Goal: Go to known website: Access a specific website the user already knows

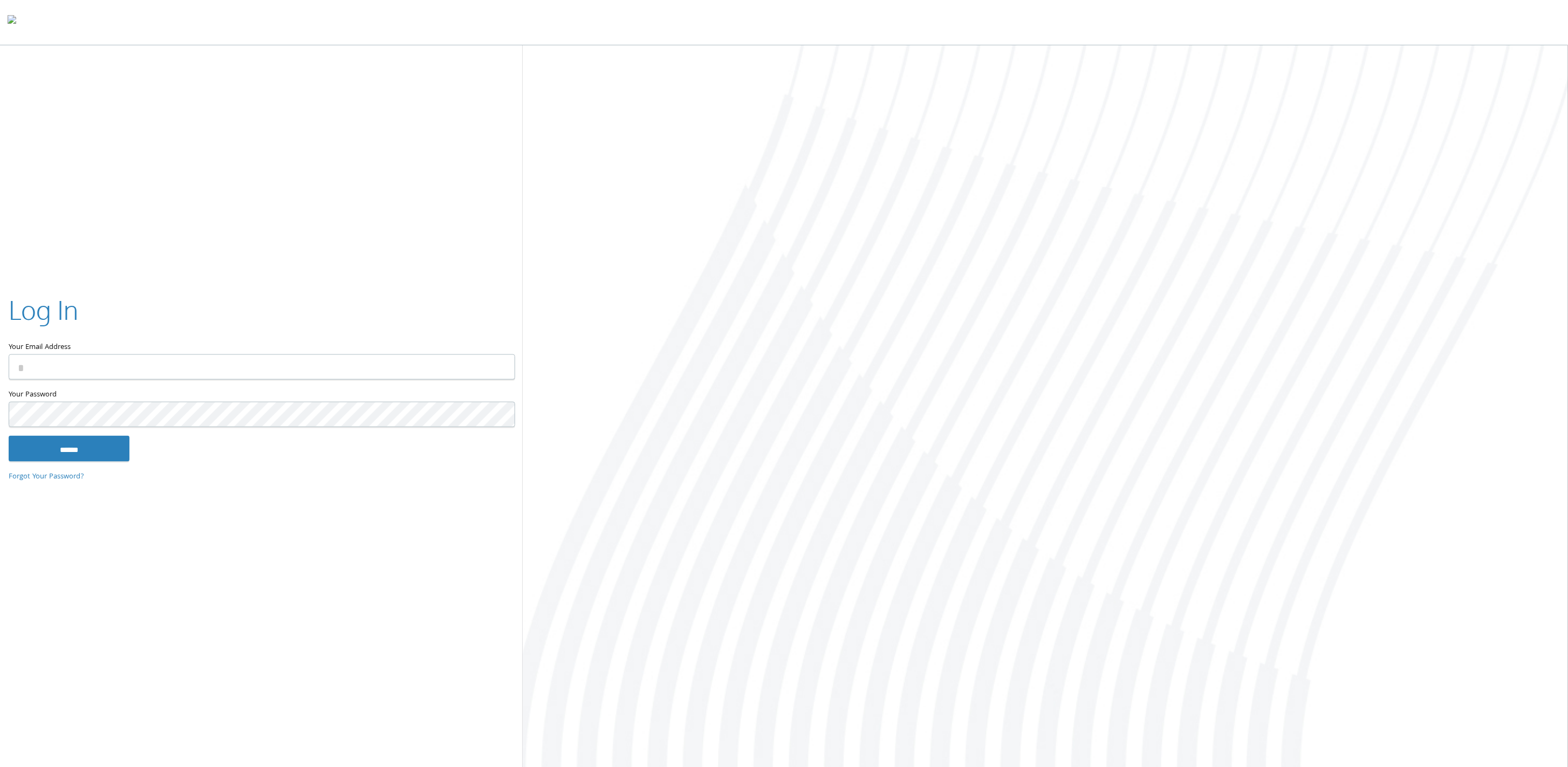
click at [314, 357] on input "Your Email Address" at bounding box center [262, 367] width 507 height 26
type input "**********"
click at [64, 444] on input "******" at bounding box center [69, 449] width 121 height 26
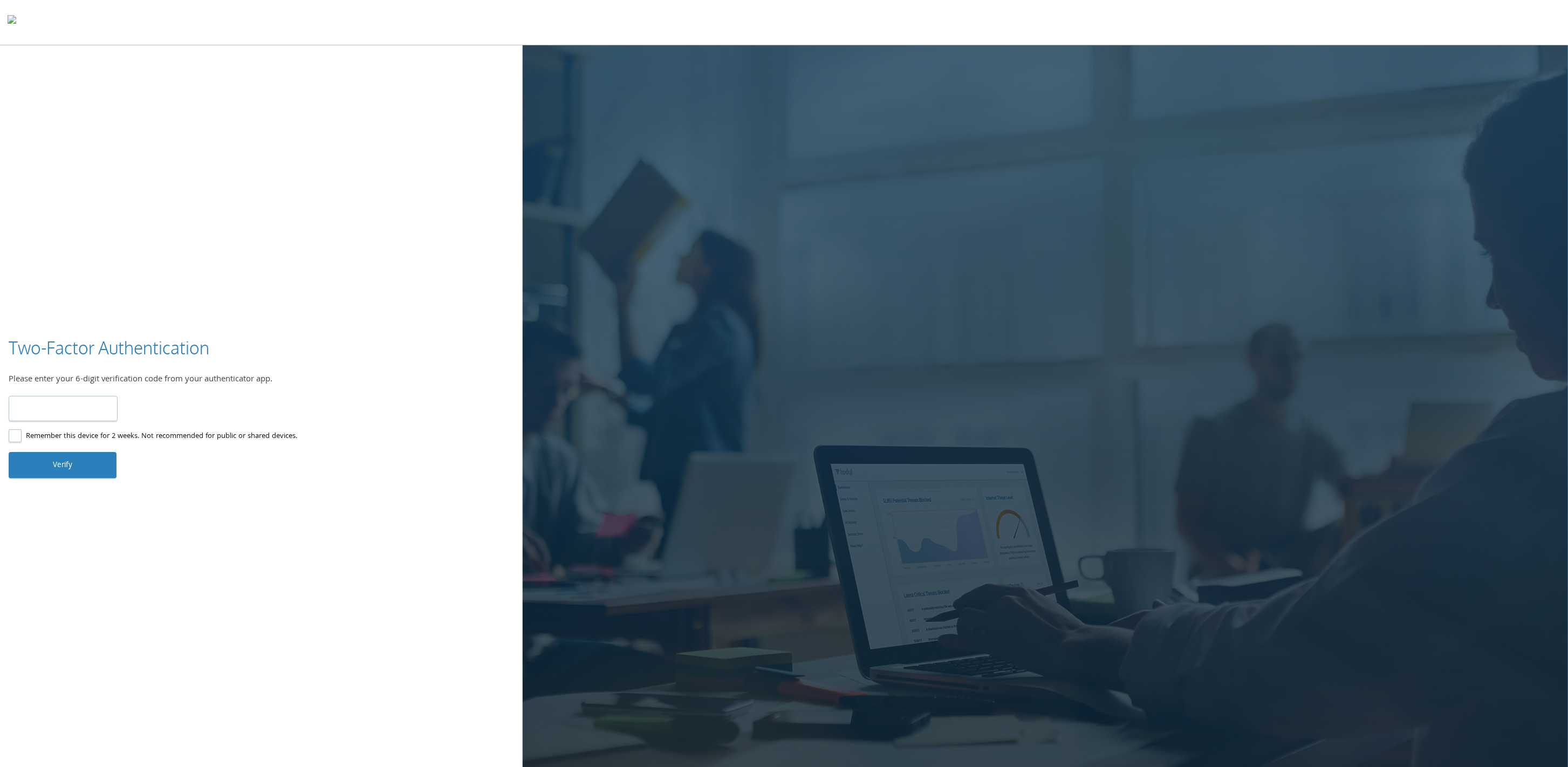
type input "******"
